Goal: Task Accomplishment & Management: Manage account settings

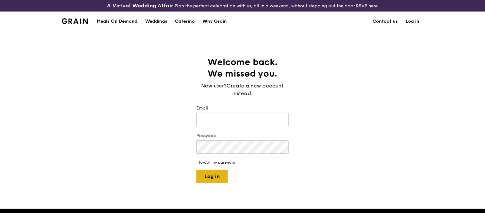
type input "[EMAIL_ADDRESS][DOMAIN_NAME]"
click at [215, 172] on button "Log in" at bounding box center [211, 176] width 31 height 13
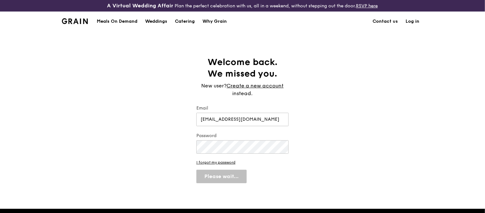
select select "100"
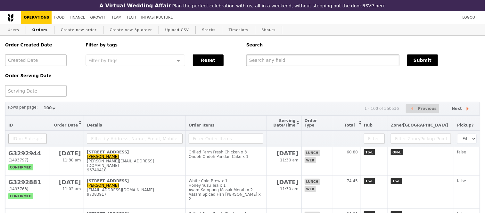
click at [267, 65] on input "text" at bounding box center [322, 60] width 153 height 12
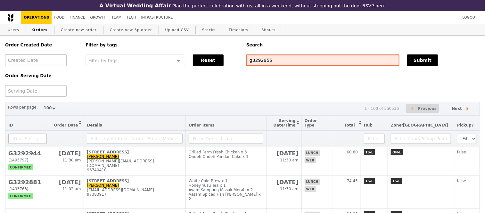
type input "g3292955"
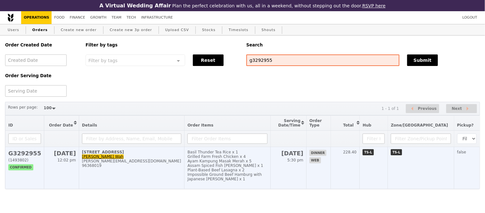
click at [26, 157] on h2 "G3292955" at bounding box center [24, 153] width 33 height 7
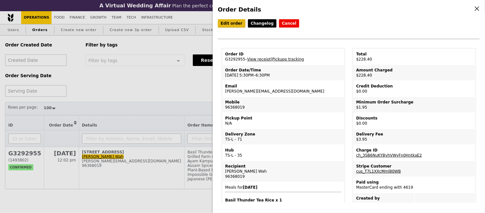
click at [231, 25] on link "Edit order" at bounding box center [232, 23] width 28 height 8
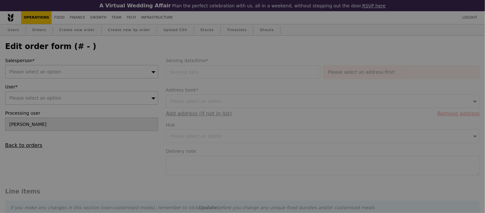
type input "[DATE]"
type textarea "Please deliver by 5:30pm, before 6pm"
type input "Loading..."
type input "222.50"
type input "1.79"
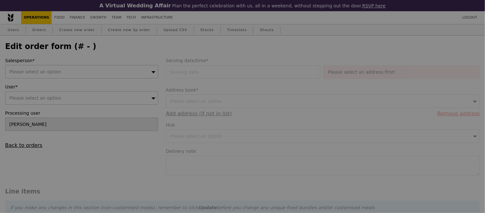
type input "1.95"
type input "2.71"
type input "2.95"
type input "227.40"
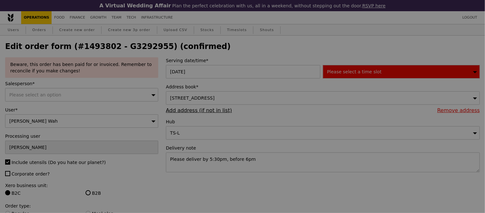
type input "0"
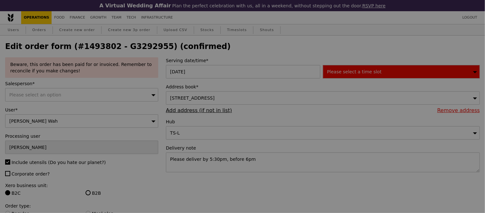
type input "3"
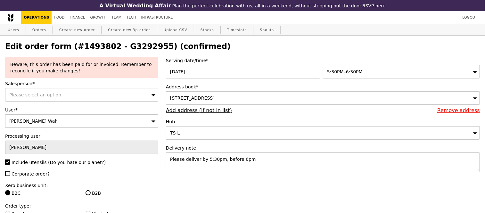
type input "Update"
click at [272, 159] on textarea "Please deliver by 5:30pm, before 6pm" at bounding box center [323, 162] width 314 height 20
drag, startPoint x: 189, startPoint y: 171, endPoint x: 225, endPoint y: 173, distance: 35.9
click at [225, 172] on textarea "Please deliver by 5:30pm, before 6pm deliver to [PERSON_NAME] N GLED" at bounding box center [323, 162] width 314 height 20
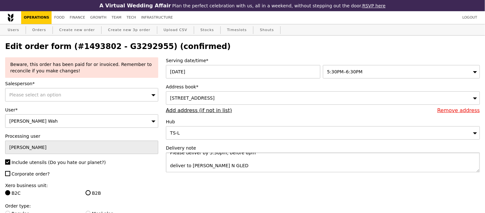
click at [220, 171] on textarea "Please deliver by 5:30pm, before 6pm deliver to [PERSON_NAME] N GLED" at bounding box center [323, 162] width 314 height 20
type textarea "Please deliver by 5:30pm, before 6pm deliver to [PERSON_NAME]"
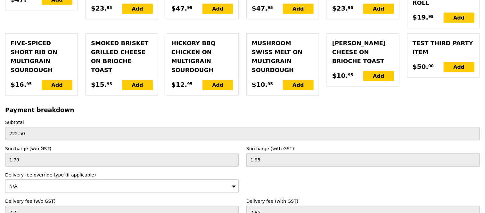
scroll to position [1839, 0]
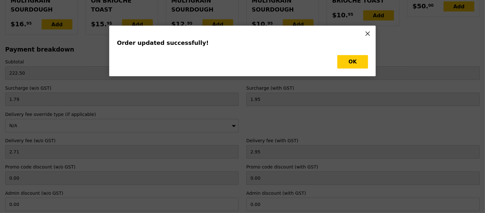
scroll to position [0, 0]
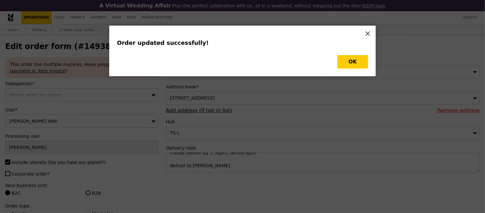
type input "Update"
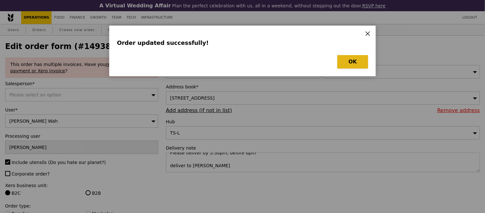
click at [356, 60] on button "OK" at bounding box center [352, 61] width 31 height 13
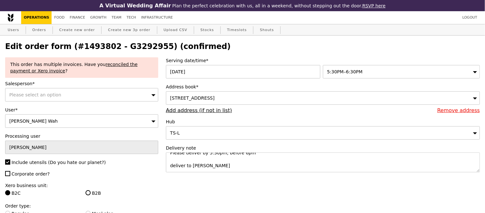
select select "100"
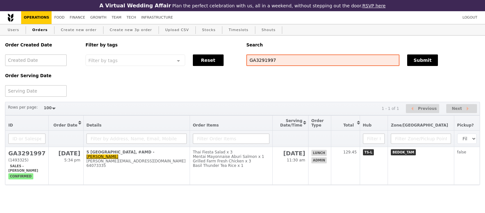
select select "100"
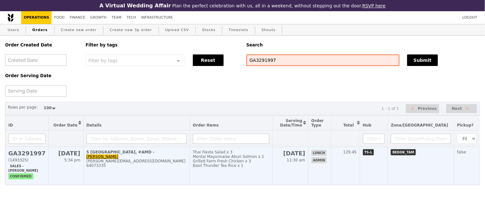
click at [29, 154] on h2 "GA3291997" at bounding box center [26, 153] width 37 height 7
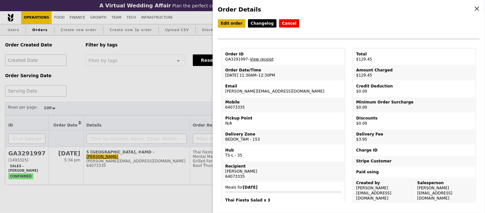
click at [228, 21] on link "Edit order" at bounding box center [232, 23] width 28 height 8
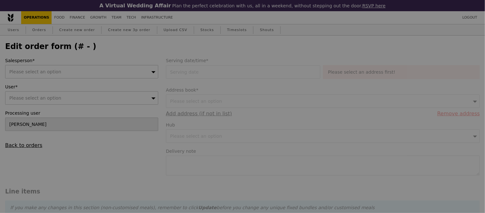
type input "29 Sep 2025"
type textarea "Address: AMD @ 5 Changi Business Park Vista"
type input "Loading..."
type input "125.50"
type input "3.62"
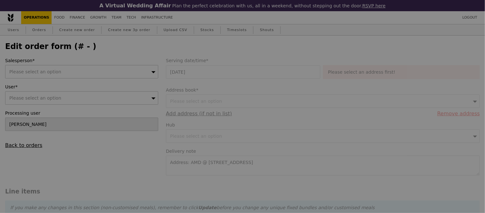
type input "3.95"
type input "129.45"
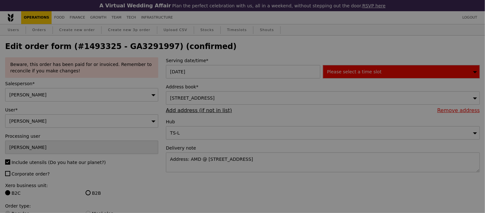
type input "497"
type input "499"
type input "437"
type input "497"
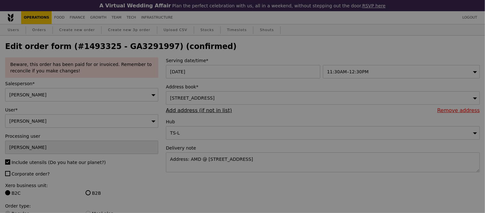
click at [279, 159] on div at bounding box center [242, 106] width 485 height 213
type input "Update"
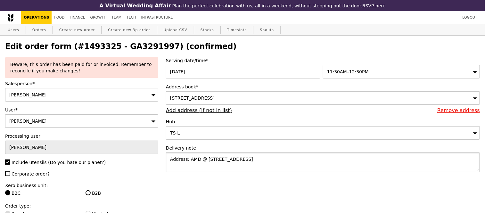
click at [279, 159] on textarea "Address: AMD @ 5 Changi Business Park Vista" at bounding box center [323, 162] width 314 height 20
paste textarea ", @Anita, Rosemary at 64073002 (M: 93383623)"
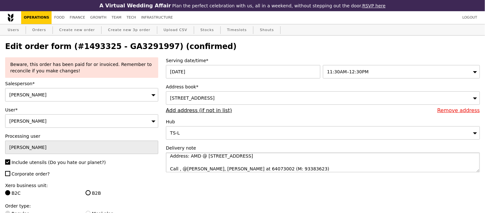
click at [184, 172] on textarea "Address: AMD @ 5 Changi Business Park Vista Call , @Anita, Rosemary at 64073002…" at bounding box center [323, 162] width 314 height 20
click at [190, 172] on textarea "Address: AMD @ 5 Changi Business Park Vista Call Anita, Rosemary at 64073002 (M…" at bounding box center [323, 162] width 314 height 20
click at [243, 172] on textarea "Address: AMD @ 5 Changi Business Park Vista Call Anita Rosemary at 64073002 (M:…" at bounding box center [323, 162] width 314 height 20
click at [263, 172] on textarea "Address: AMD @ 5 Changi Business Park Vista Call Anita Rosemary at 64073002 /93…" at bounding box center [323, 162] width 314 height 20
click at [238, 172] on textarea "Address: AMD @ 5 Changi Business Park Vista Call Anita Rosemary at 64073002 /93…" at bounding box center [323, 162] width 314 height 20
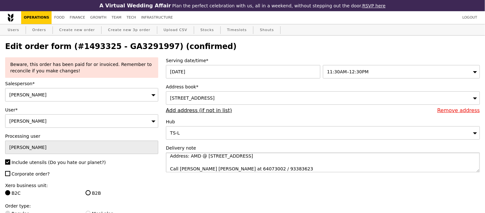
scroll to position [6, 0]
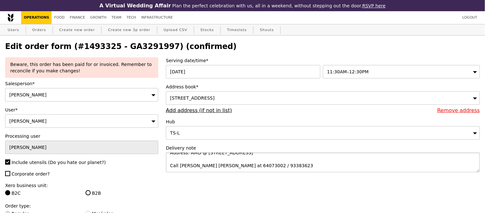
drag, startPoint x: 170, startPoint y: 172, endPoint x: 263, endPoint y: 172, distance: 93.2
click at [263, 172] on textarea "Address: AMD @ 5 Changi Business Park Vista Call Anita Rosemary at 64073002 / 9…" at bounding box center [323, 162] width 314 height 20
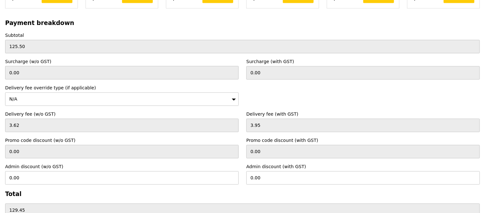
scroll to position [1766, 0]
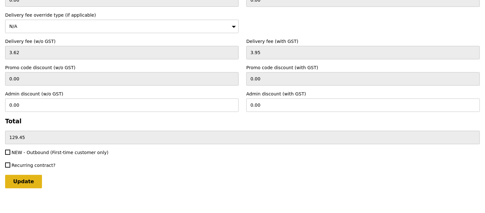
type textarea "Address: AMD @ 5 Changi Business Park Vista Call Anita Rosemary at 64073002 / 9…"
click at [24, 178] on input "Update" at bounding box center [23, 181] width 37 height 13
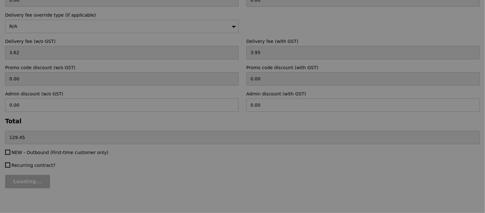
type input "Update"
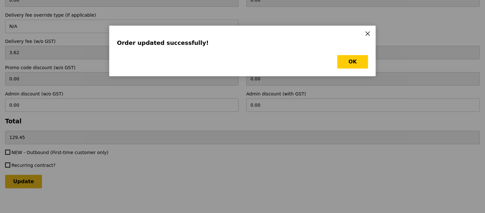
scroll to position [0, 0]
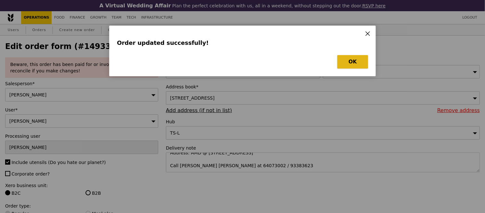
click at [353, 60] on button "OK" at bounding box center [352, 61] width 31 height 13
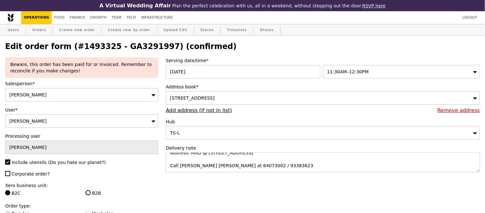
select select "100"
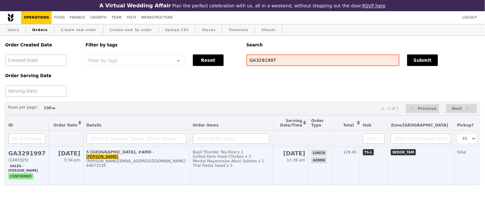
click at [40, 159] on td "GA3291997 (1493325) Sales - zhe yong confirmed" at bounding box center [26, 166] width 43 height 38
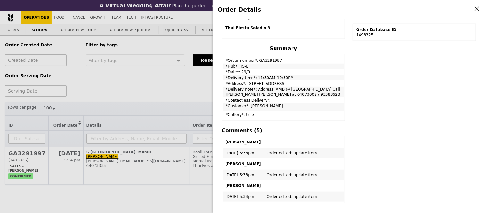
scroll to position [204, 0]
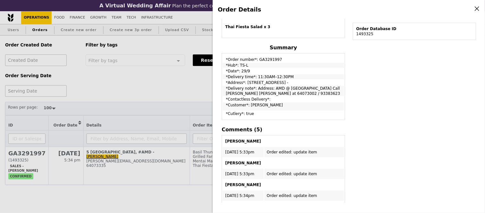
click at [175, 92] on div "Order Details Edit order Changelog Cancel Order ID GA3291997 – View receipt Ord…" at bounding box center [242, 106] width 485 height 213
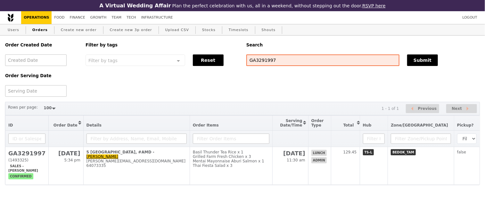
scroll to position [257, 0]
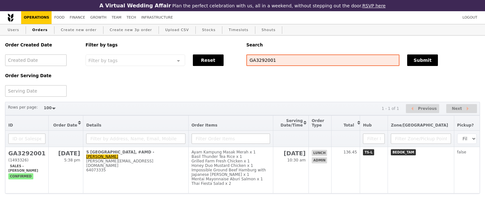
select select "100"
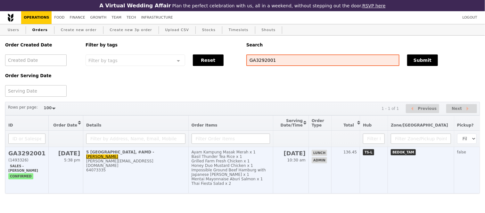
click at [13, 157] on h2 "GA3292001" at bounding box center [26, 153] width 37 height 7
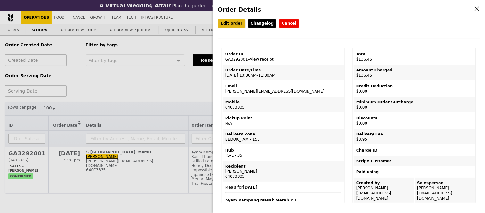
click at [230, 20] on link "Edit order" at bounding box center [232, 23] width 28 height 8
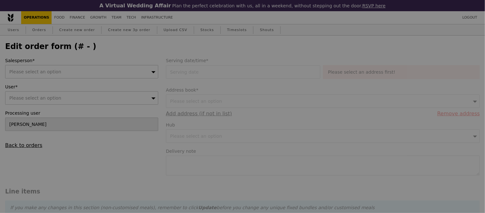
type input "01 Oct 2025"
type textarea "pls deliver closer to 11:30AM if schedule allows Address: AMD @ 5 Changi Busine…"
type input "Loading..."
type input "132.50"
type input "3.62"
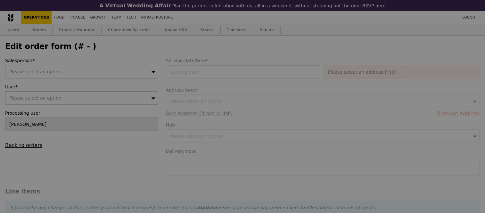
type input "3.95"
type input "136.45"
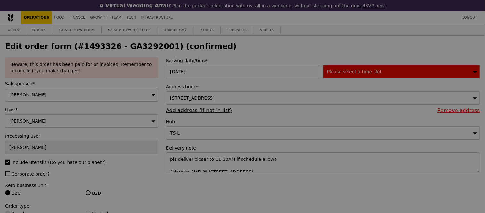
type input "494"
type input "499"
type input "493"
type input "499"
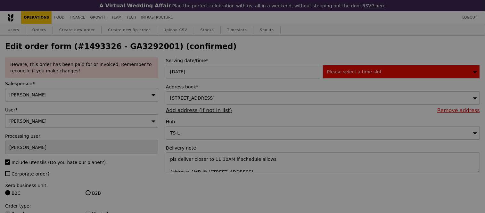
type input "495"
type input "497"
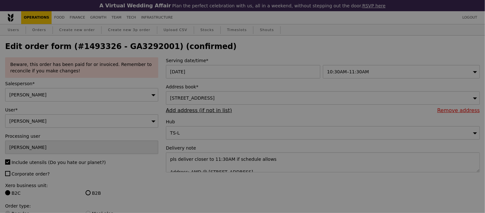
type input "Update"
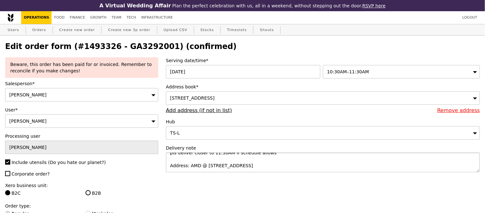
click at [328, 167] on textarea "pls deliver closer to 11:30AM if schedule allows Address: AMD @ 5 Changi Busine…" at bounding box center [323, 162] width 314 height 20
paste textarea "Call Anita Rosemary at 64073002 / 93383623"
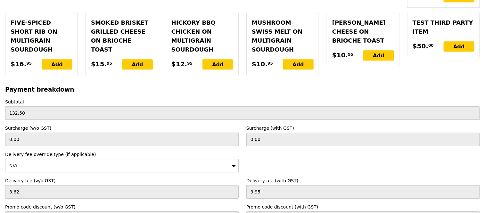
scroll to position [1846, 0]
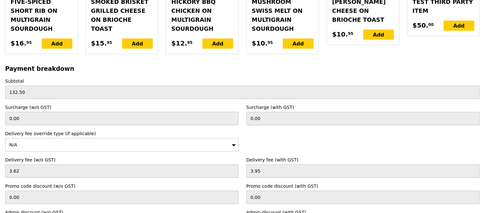
type textarea "pls deliver closer to 11:30AM if schedule allows Address: AMD @ 5 Changi Busine…"
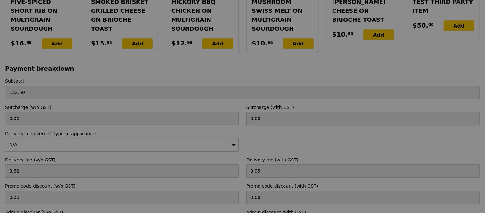
type input "Update"
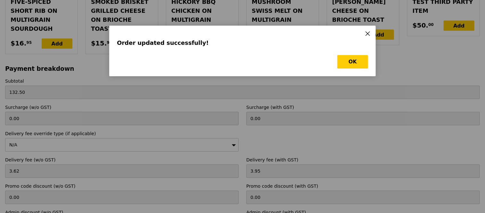
scroll to position [0, 0]
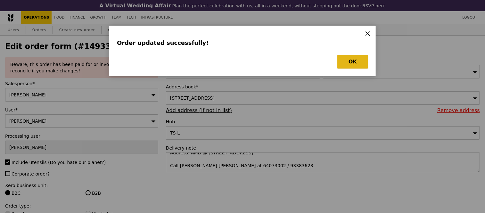
click at [346, 62] on button "OK" at bounding box center [352, 61] width 31 height 13
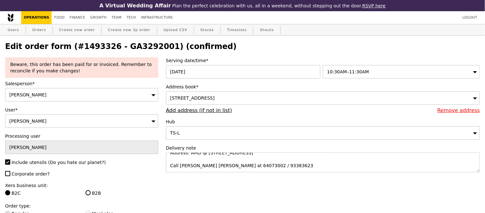
select select "100"
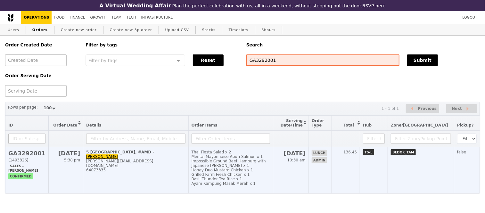
click at [17, 157] on h2 "GA3292001" at bounding box center [26, 153] width 37 height 7
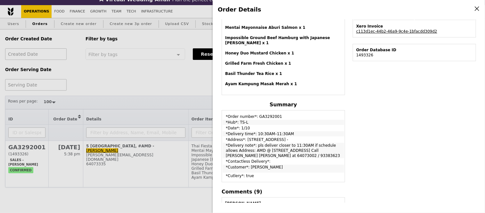
scroll to position [183, 0]
click at [166, 78] on div "Order Details Edit order Changelog Cancel Order ID GA3292001 – View receipt Ord…" at bounding box center [242, 106] width 485 height 213
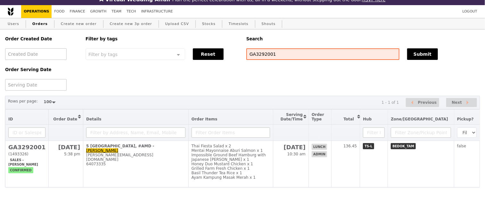
scroll to position [220, 0]
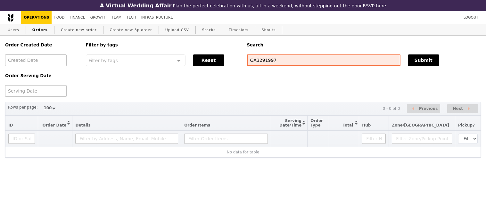
select select "100"
